Goal: Obtain resource: Download file/media

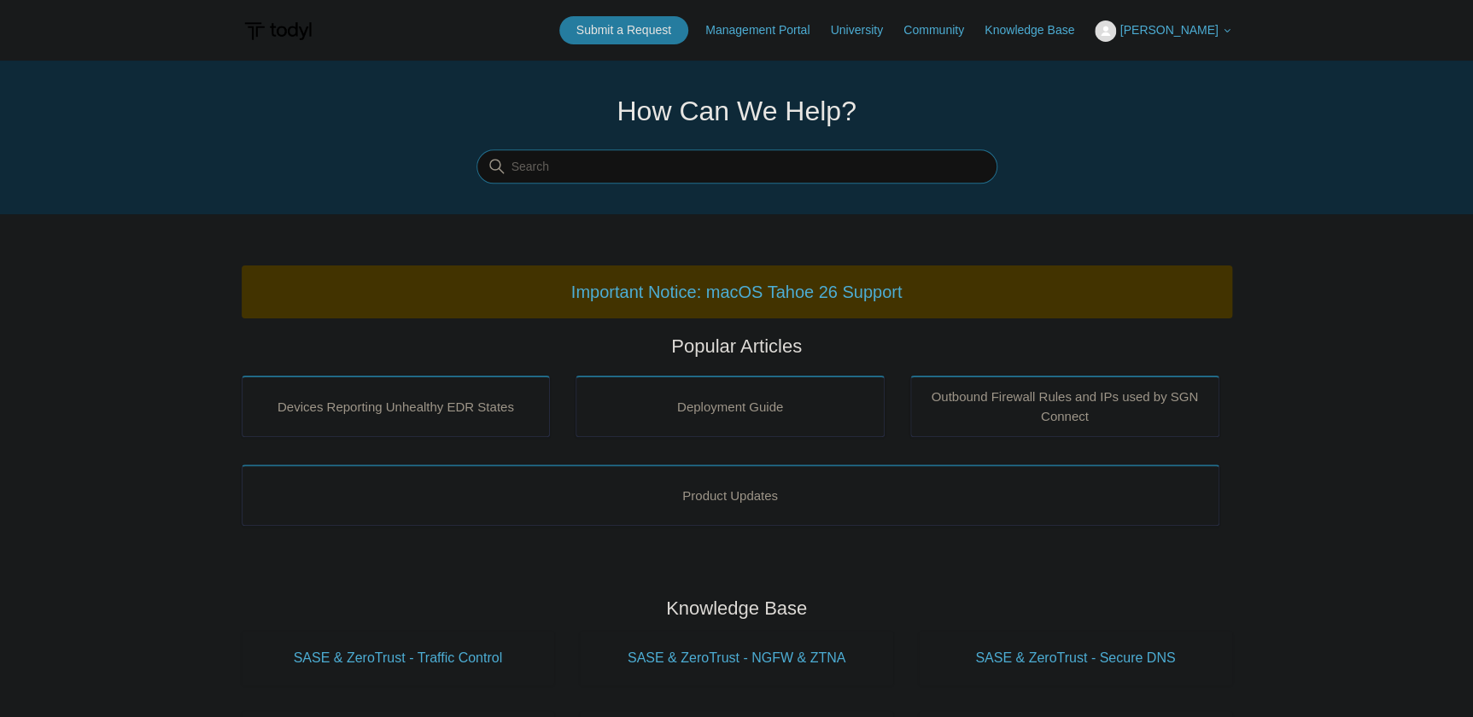
click at [634, 172] on input "Search" at bounding box center [737, 167] width 521 height 34
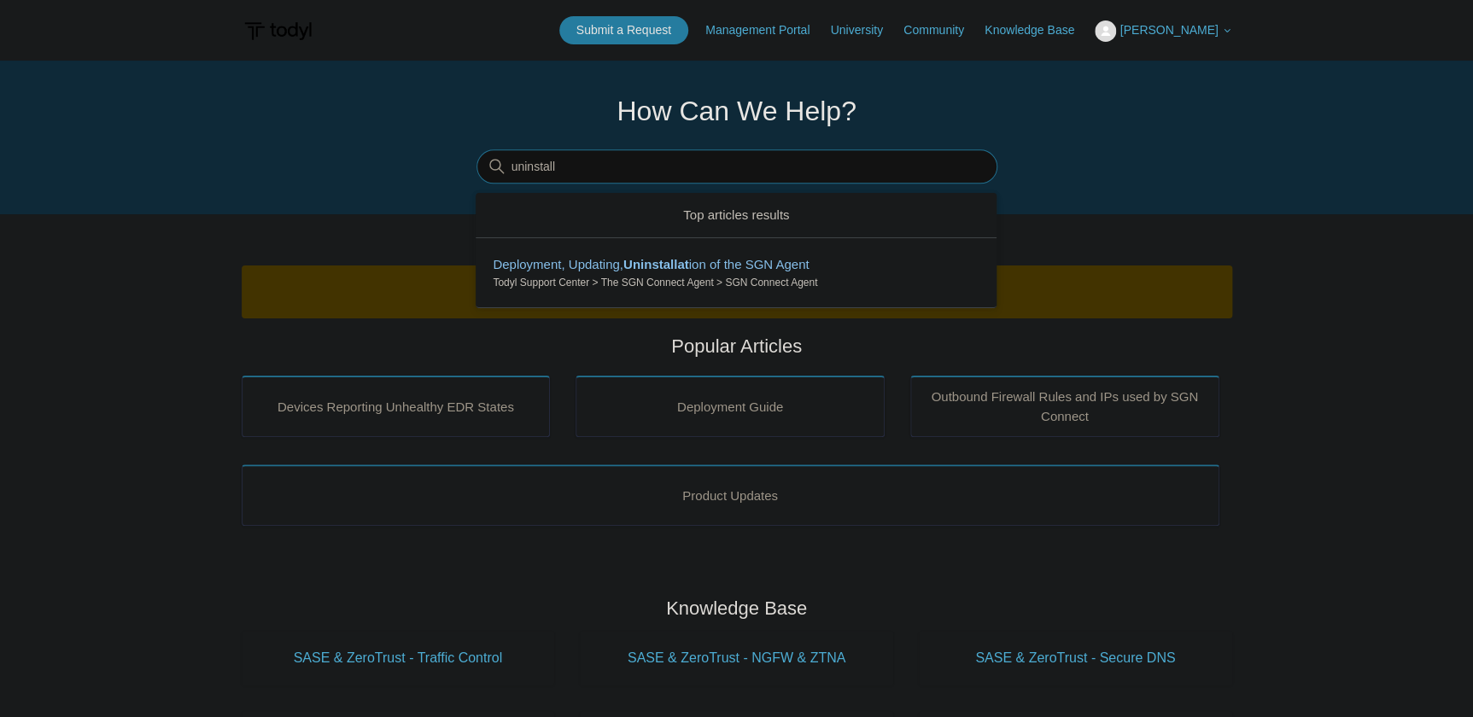
type input "uninstall"
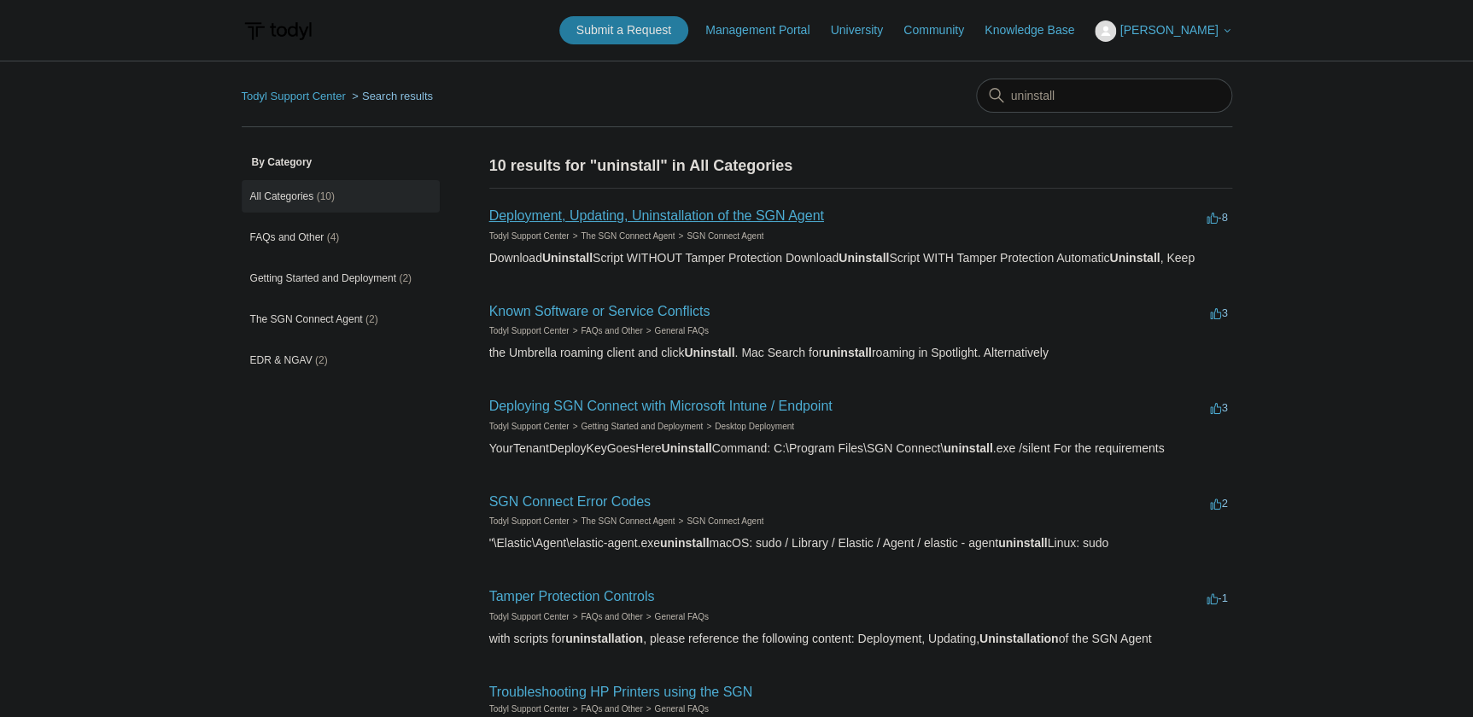
click at [642, 221] on link "Deployment, Updating, Uninstallation of the SGN Agent" at bounding box center [656, 215] width 335 height 15
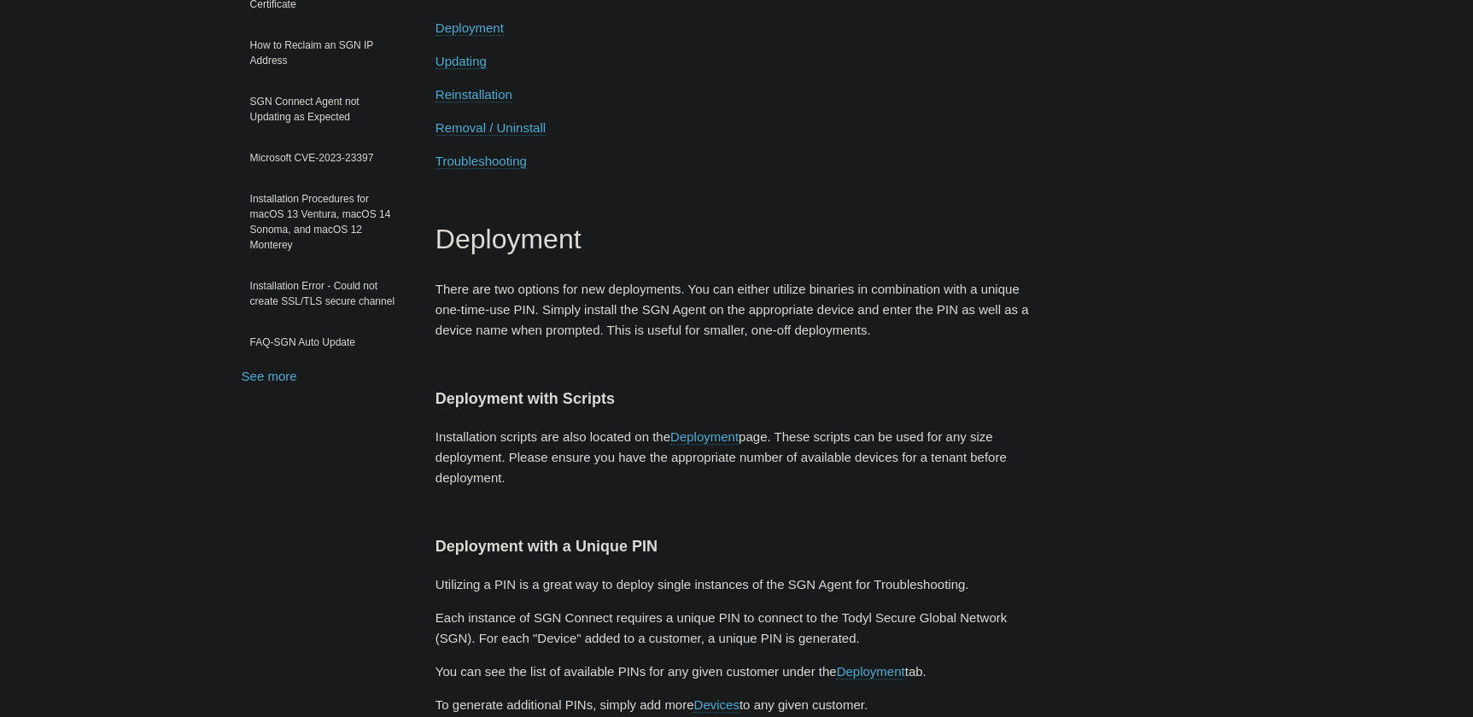
scroll to position [310, 0]
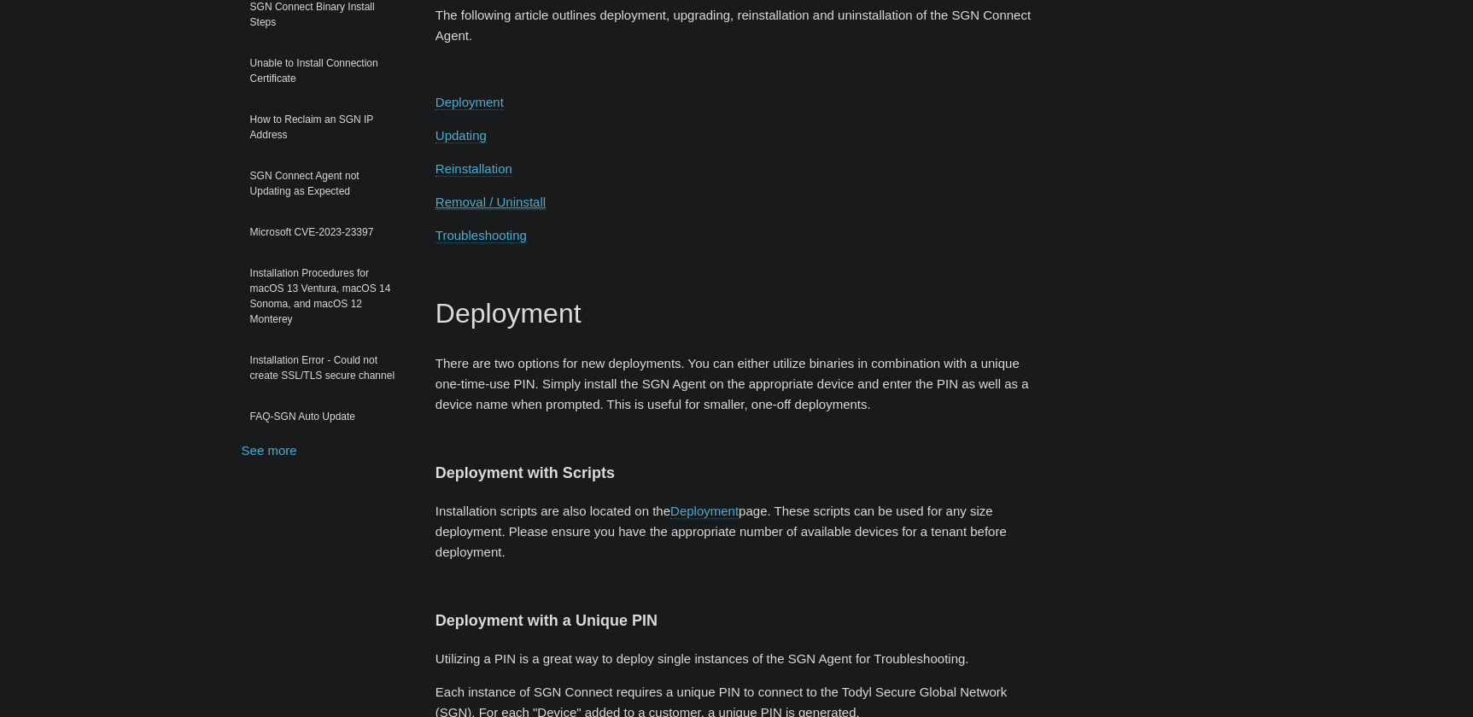
click at [465, 205] on span "Removal / Uninstall" at bounding box center [491, 202] width 110 height 15
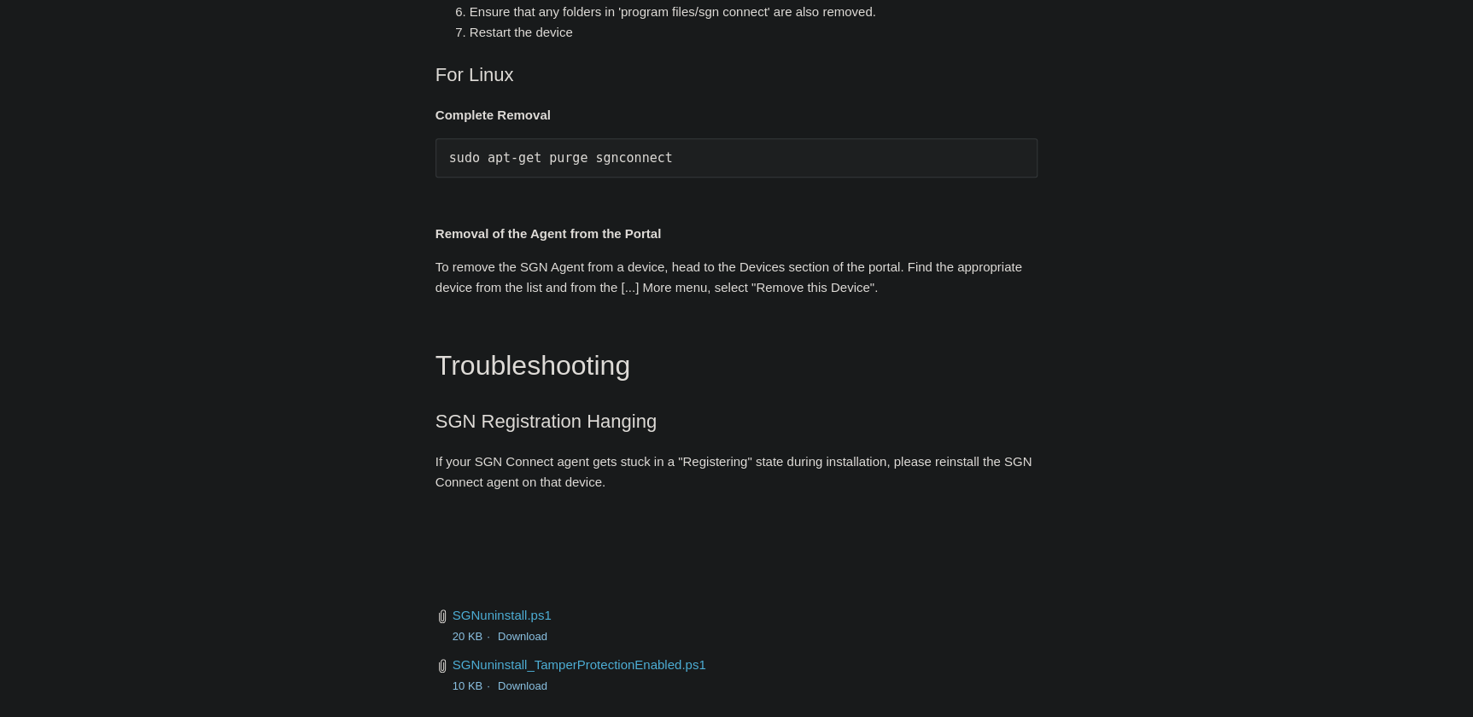
scroll to position [3686, 0]
